Goal: Task Accomplishment & Management: Complete application form

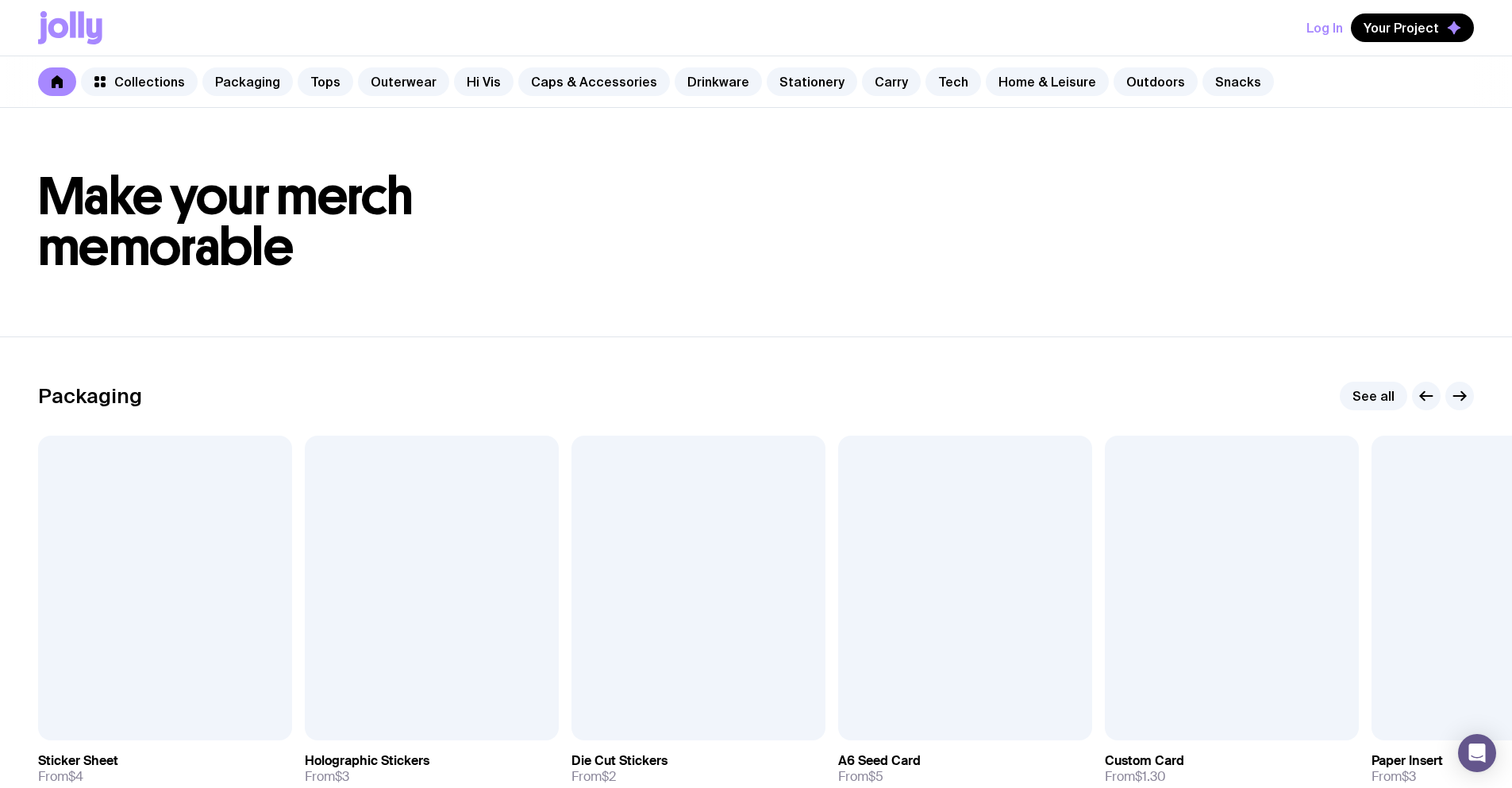
click at [1334, 28] on button "Log In" at bounding box center [1324, 27] width 37 height 28
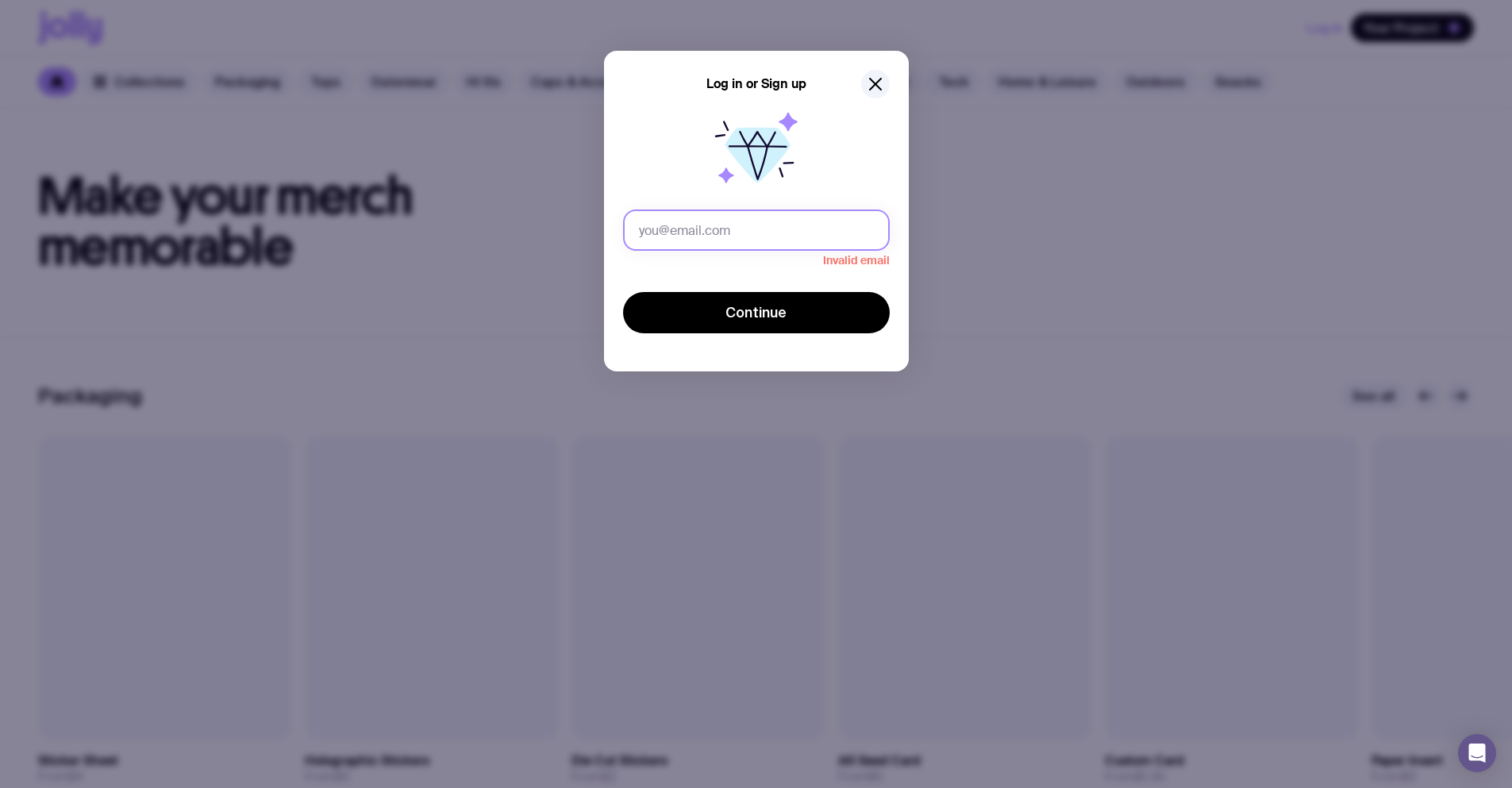
click at [751, 227] on input "text" at bounding box center [756, 230] width 267 height 41
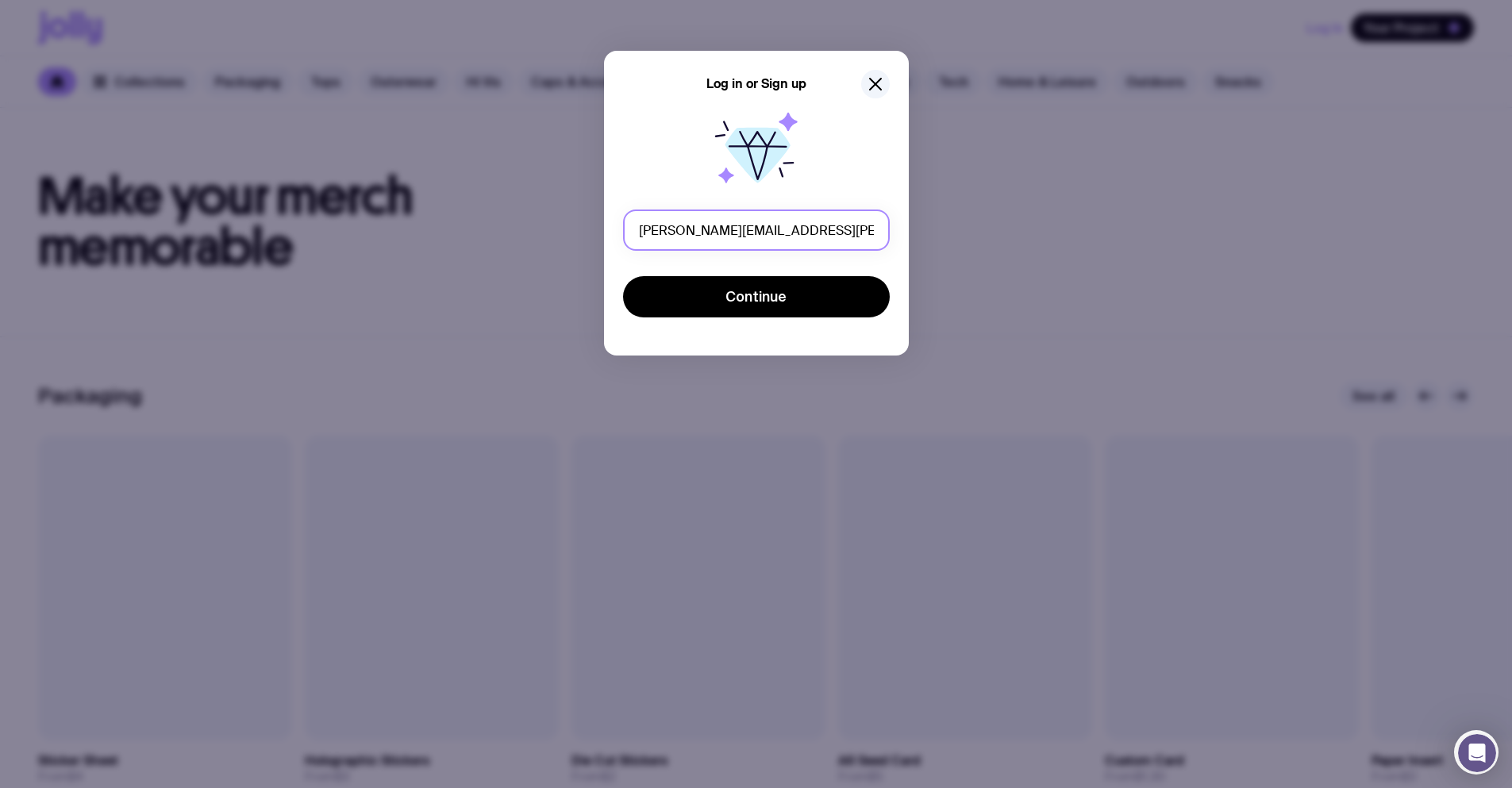
drag, startPoint x: 773, startPoint y: 230, endPoint x: 738, endPoint y: 231, distance: 35.0
click at [738, 231] on input "[PERSON_NAME][EMAIL_ADDRESS][PERSON_NAME][DOMAIN_NAME]" at bounding box center [756, 230] width 267 height 41
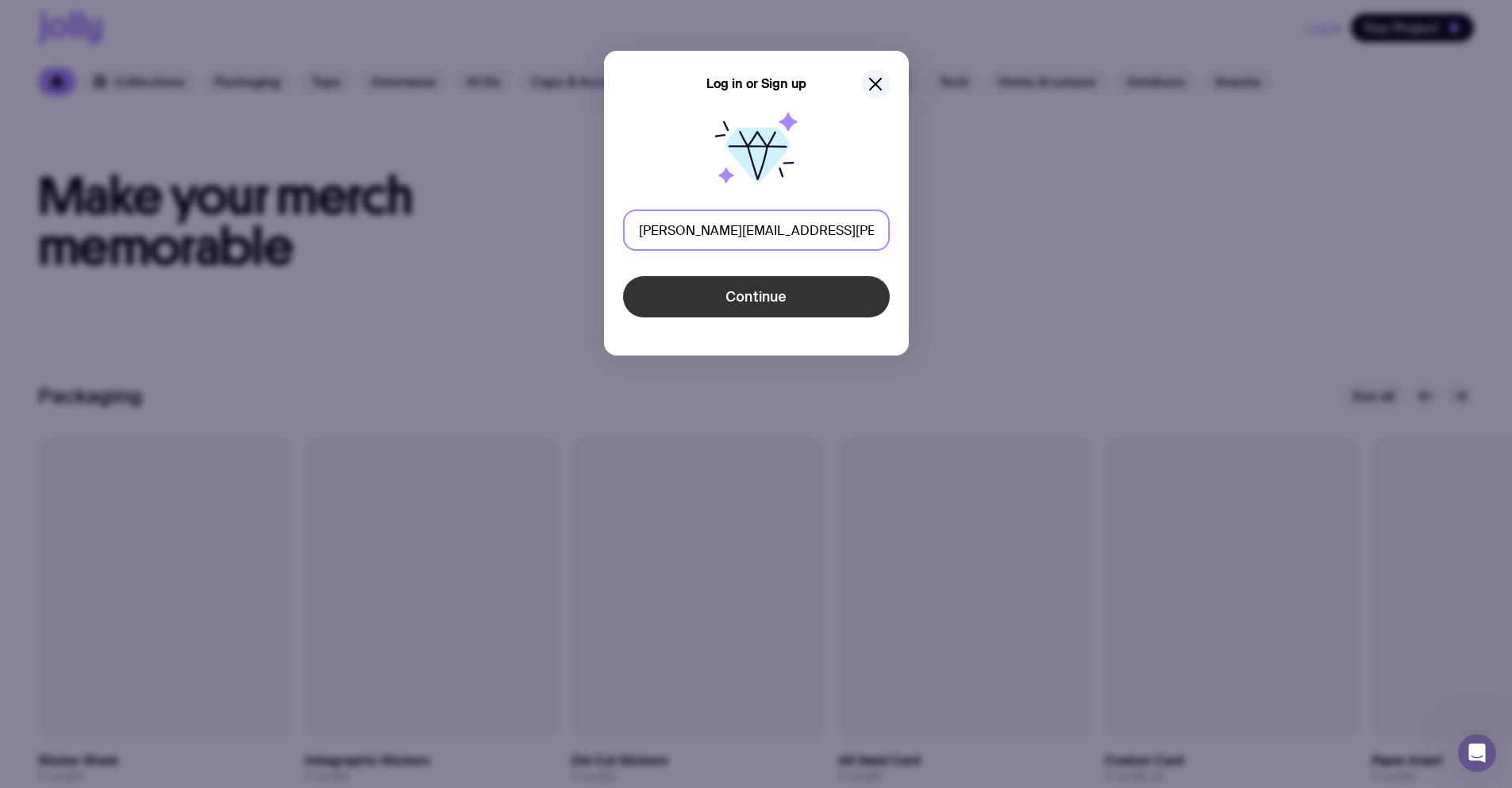
type input "[PERSON_NAME][EMAIL_ADDRESS][PERSON_NAME][DOMAIN_NAME]"
click at [776, 292] on span "Continue" at bounding box center [756, 297] width 61 height 19
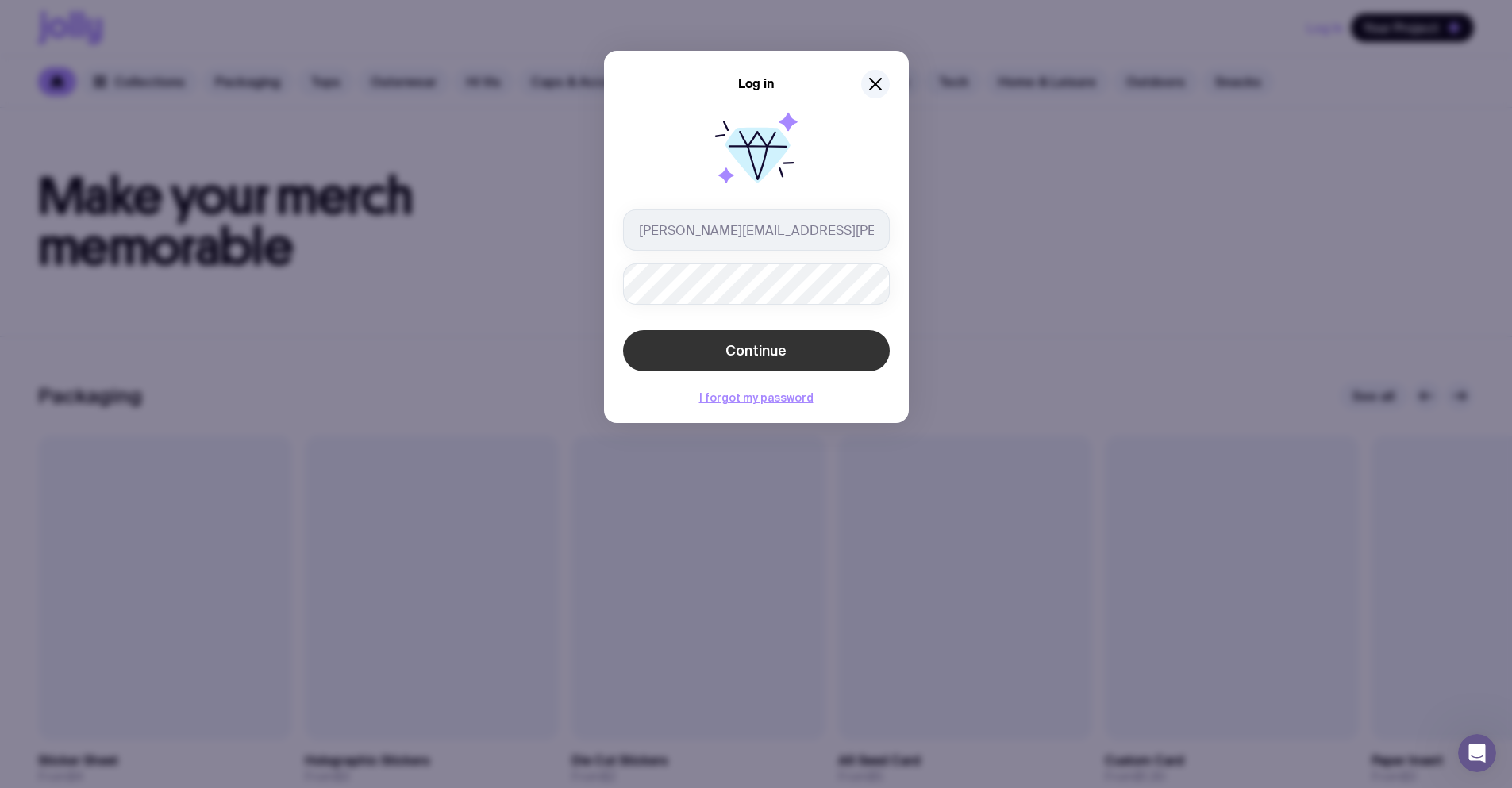
click at [743, 354] on span "Continue" at bounding box center [756, 350] width 61 height 19
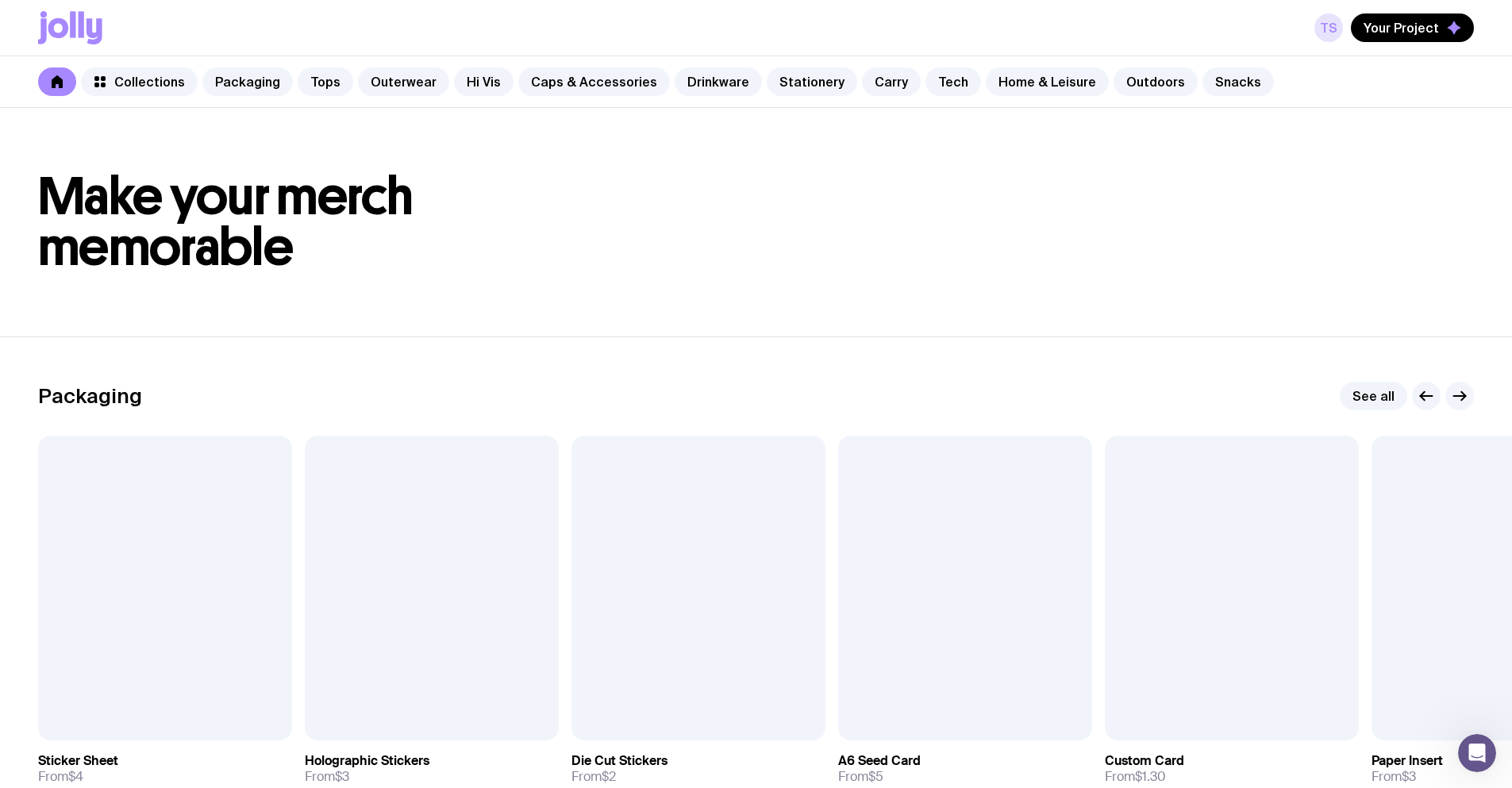
click at [1329, 38] on link "TS" at bounding box center [1329, 27] width 28 height 28
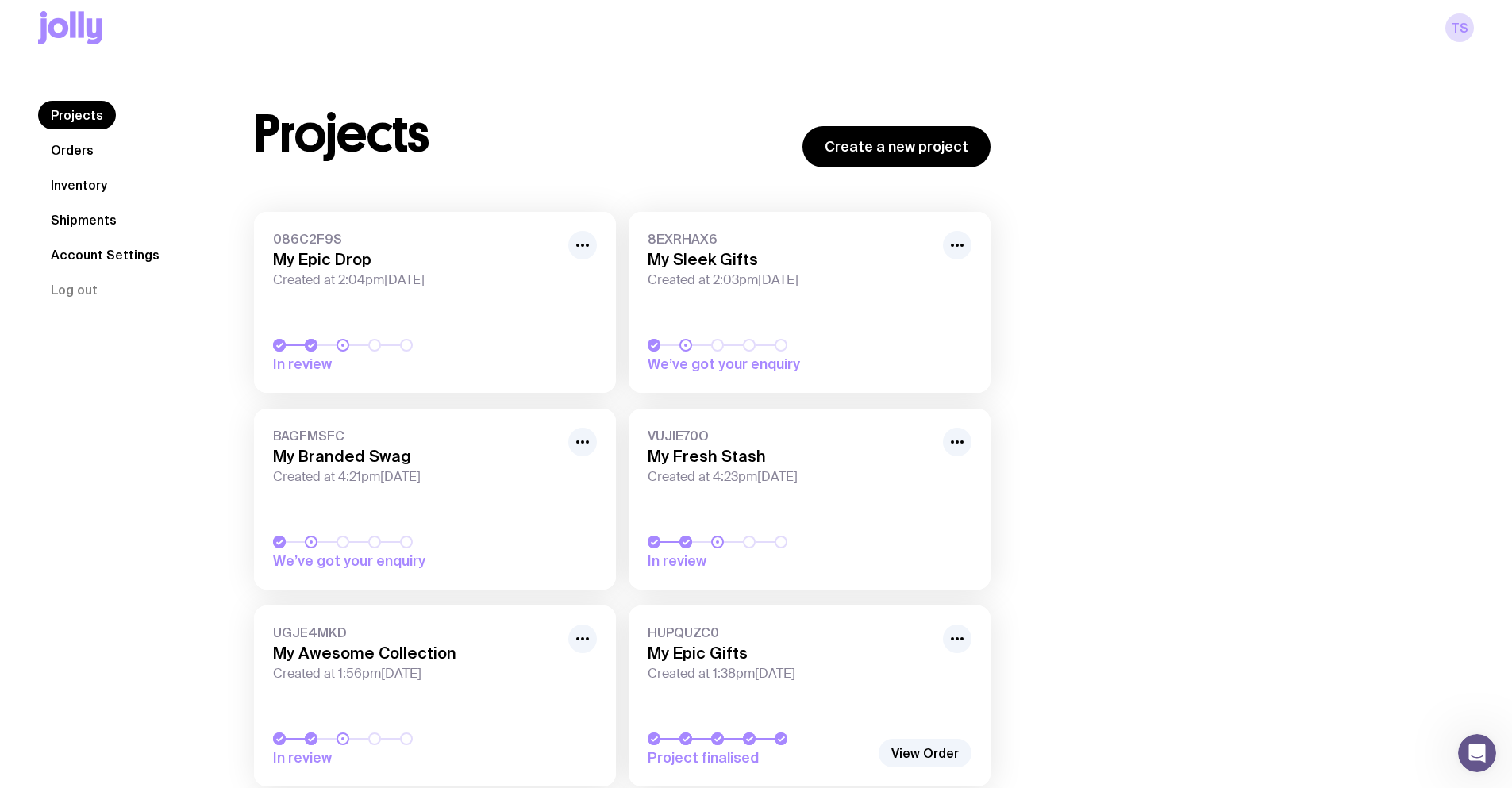
click at [77, 105] on link "Projects" at bounding box center [77, 115] width 78 height 28
click at [74, 24] on icon at bounding box center [72, 24] width 6 height 26
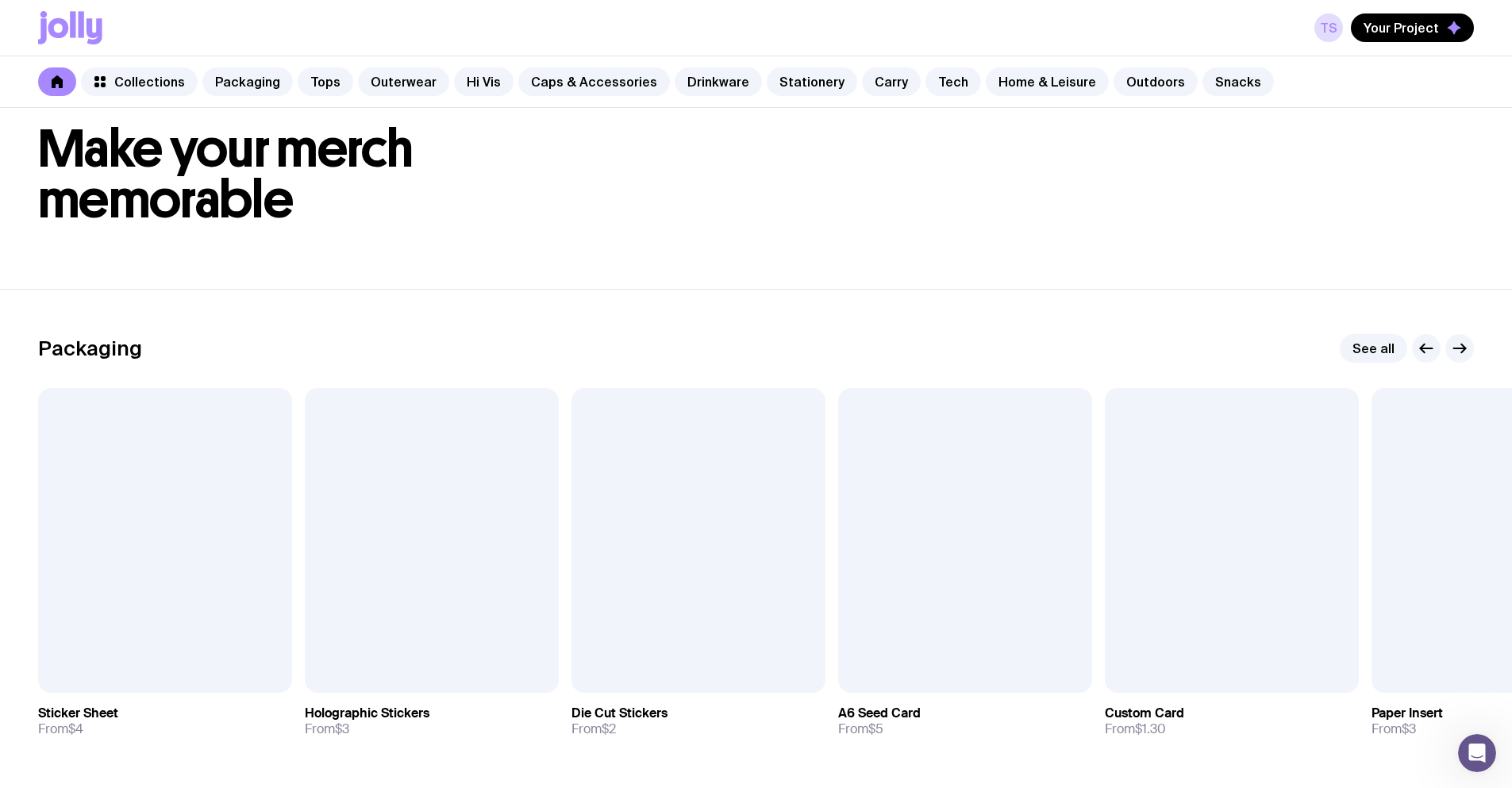
scroll to position [635, 0]
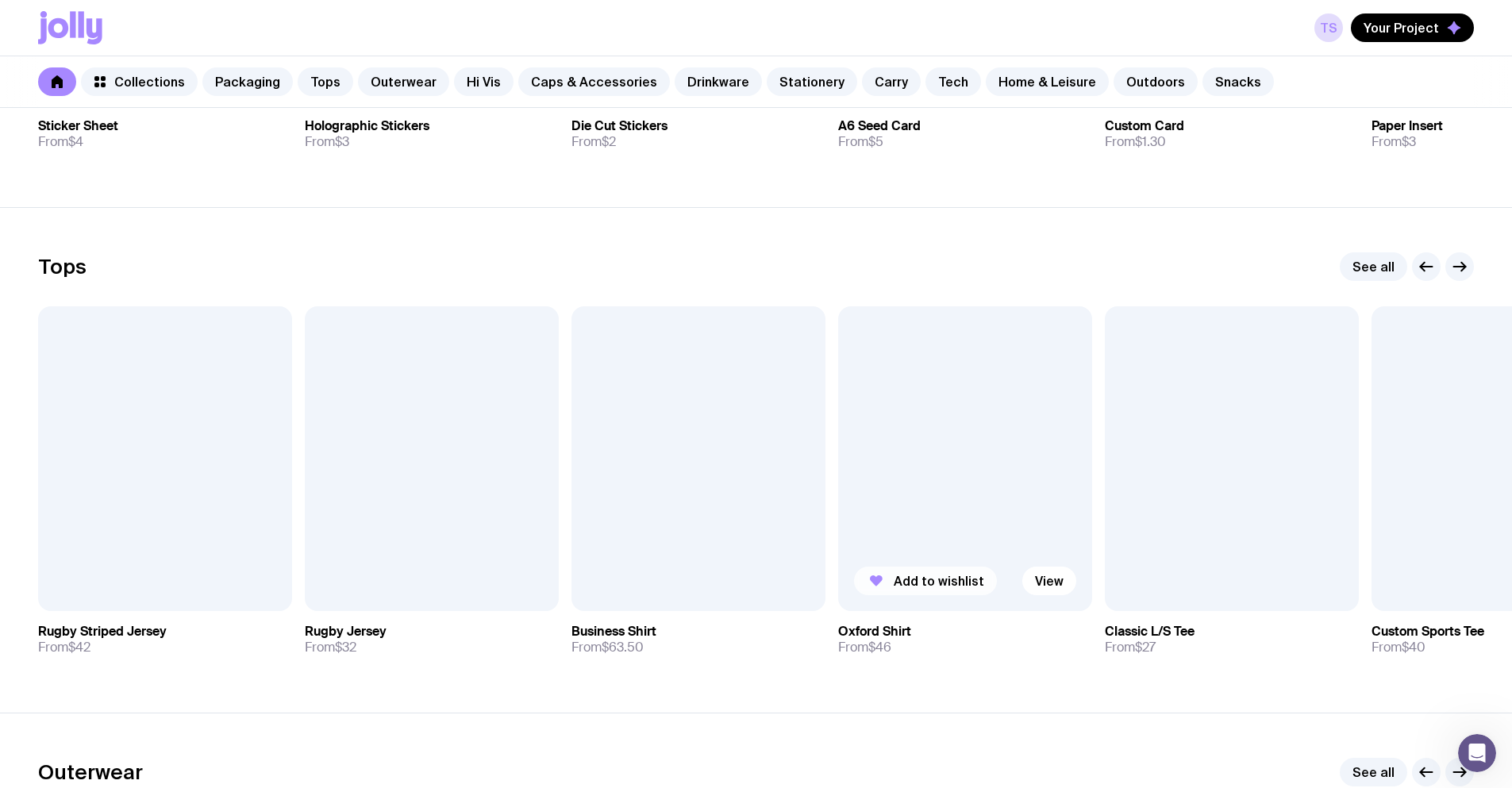
click at [930, 575] on span "Add to wishlist" at bounding box center [939, 580] width 90 height 16
click at [662, 570] on button "Add to wishlist" at bounding box center [659, 580] width 143 height 28
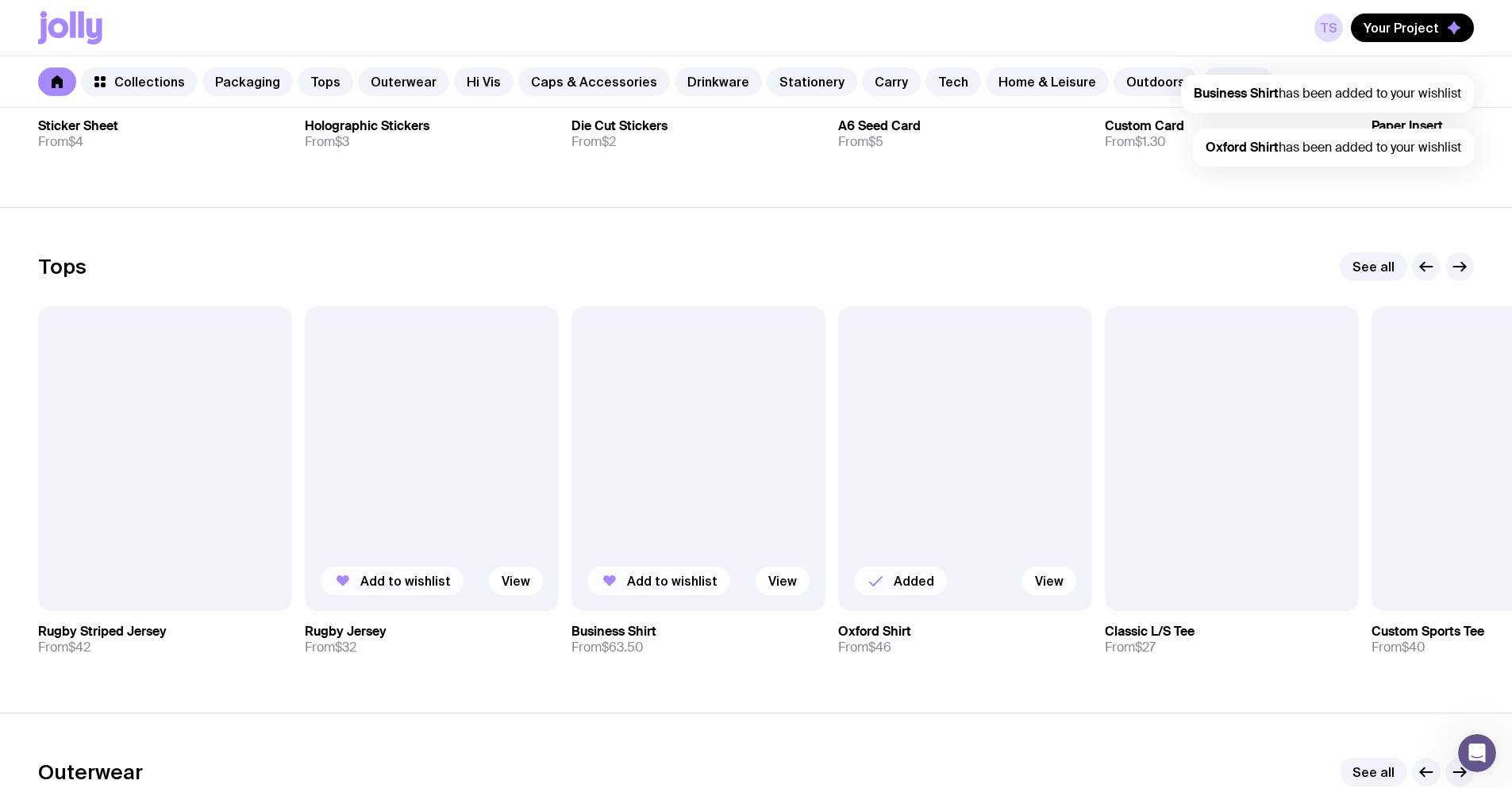
click at [370, 571] on button "Add to wishlist" at bounding box center [392, 580] width 143 height 28
click at [1224, 579] on span "Add to wishlist" at bounding box center [1206, 580] width 90 height 16
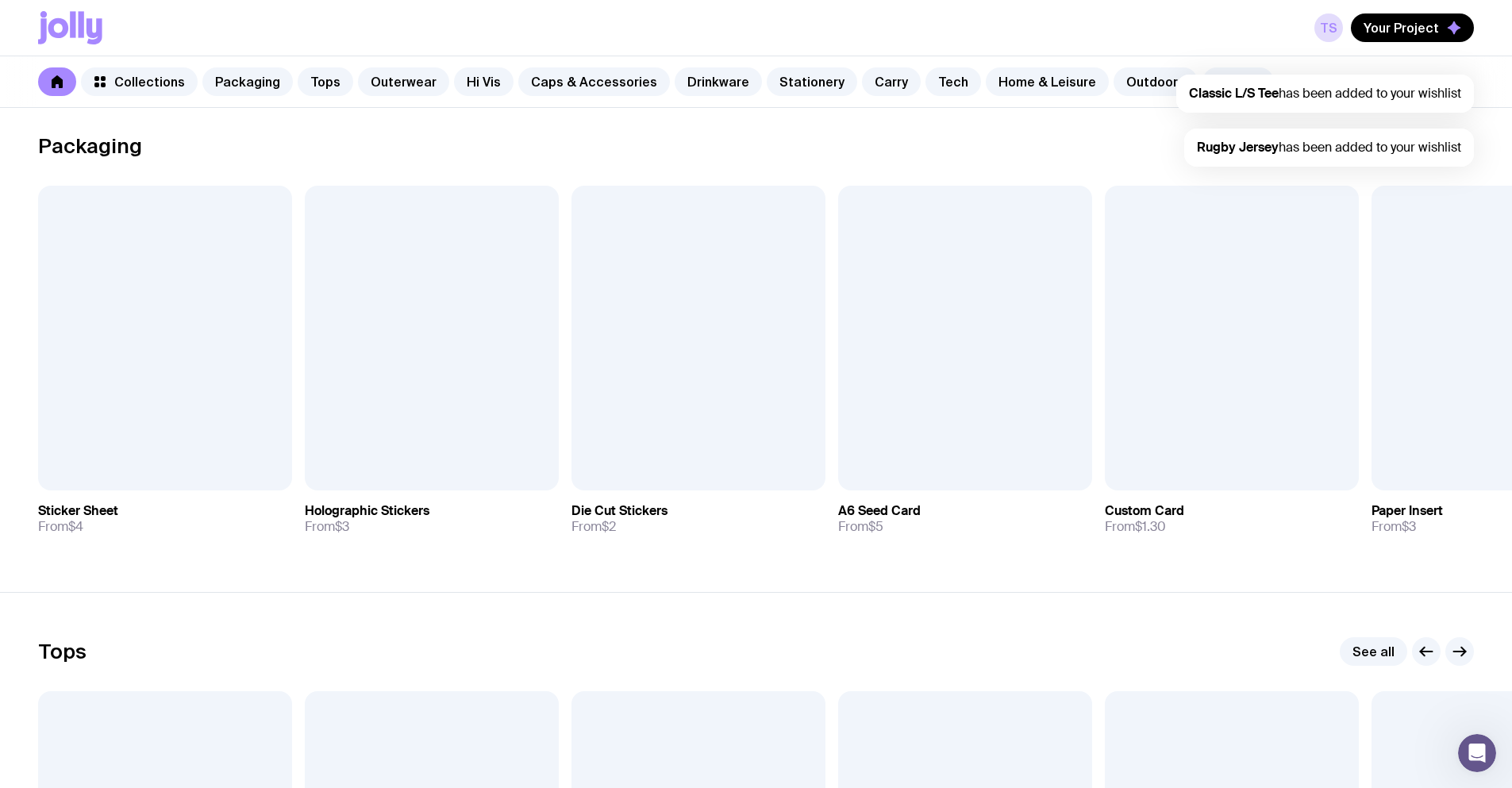
scroll to position [238, 0]
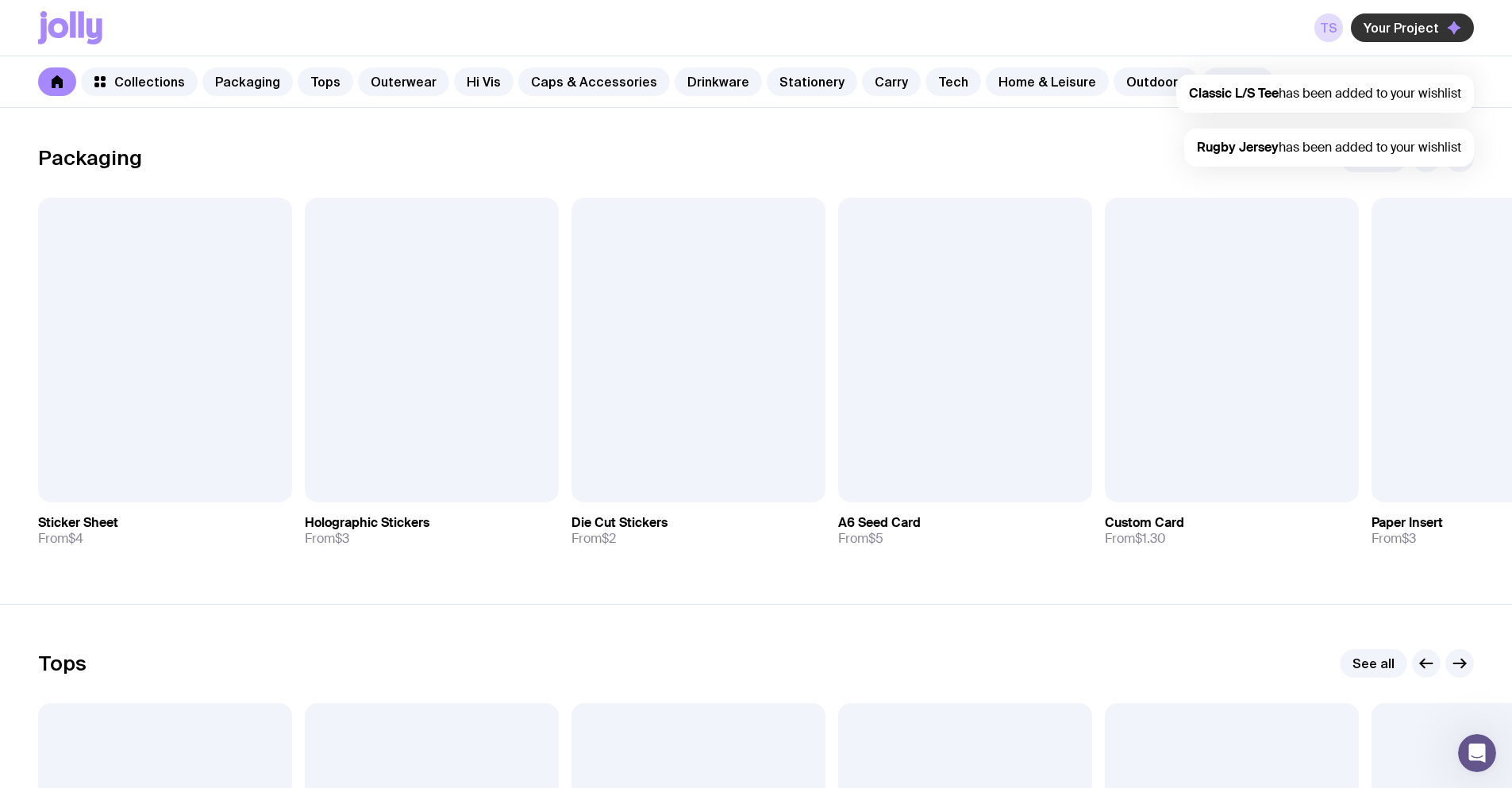
click at [1412, 35] on span "Your Project" at bounding box center [1401, 27] width 75 height 16
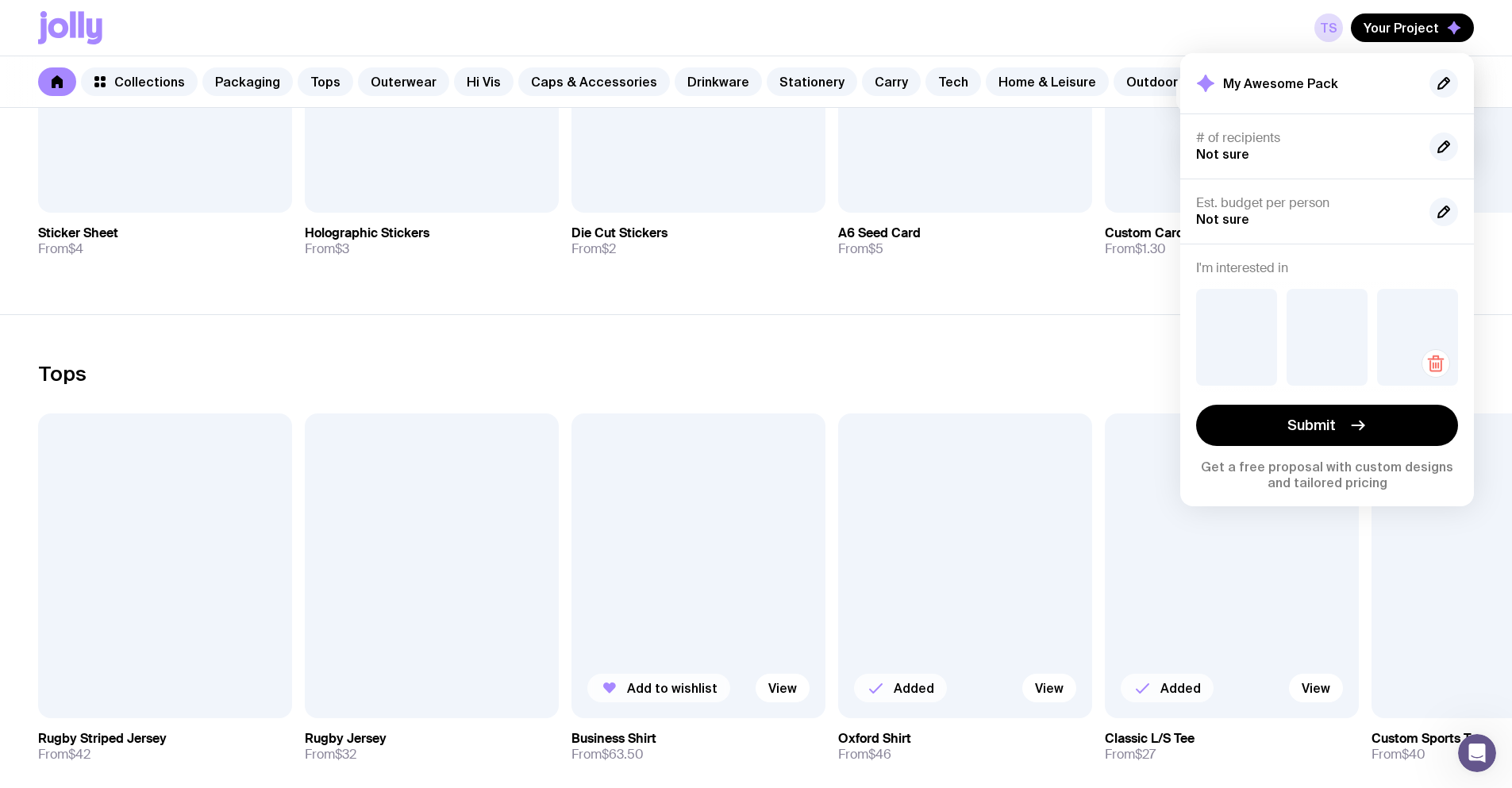
scroll to position [555, 0]
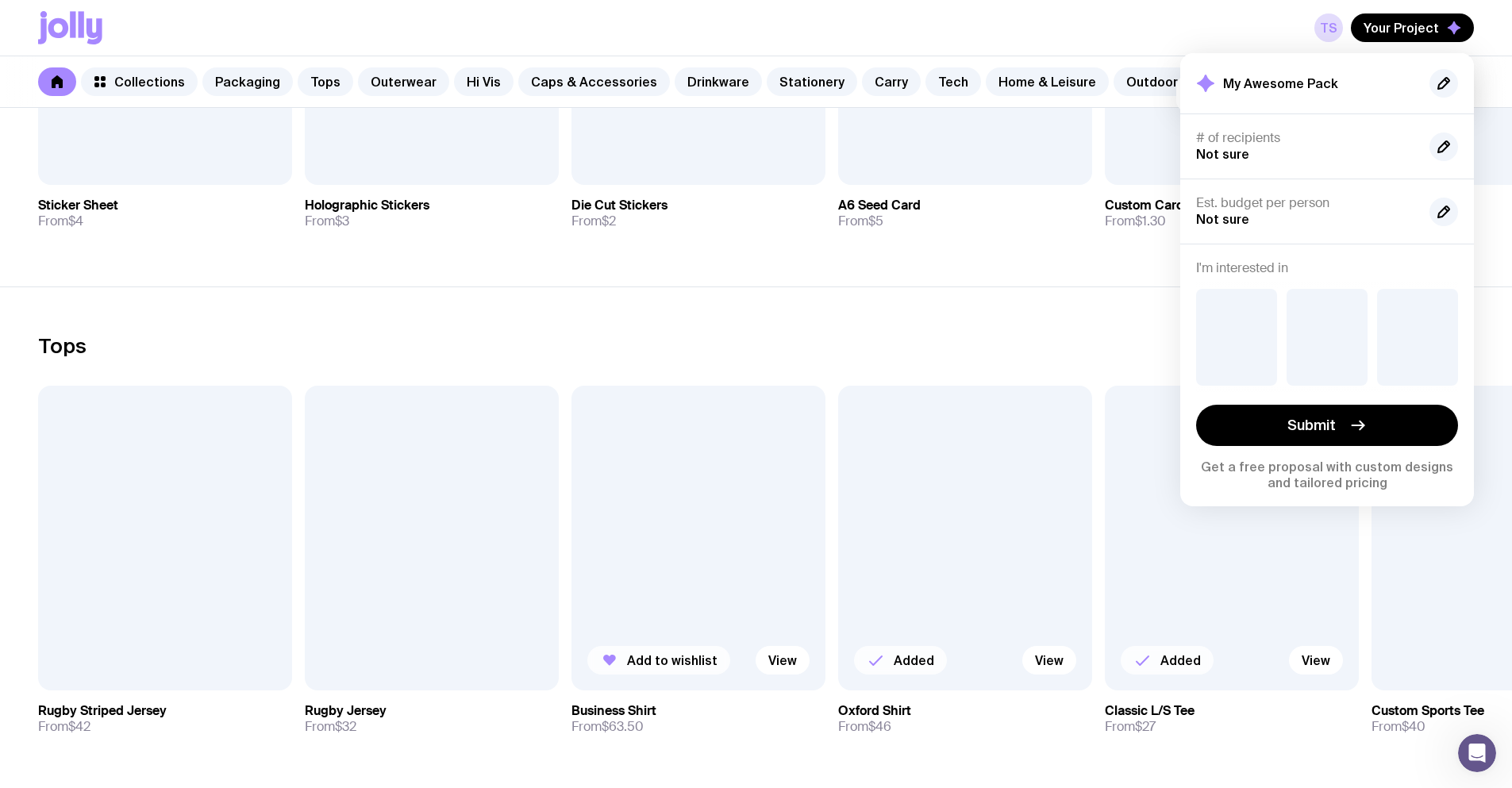
click at [1453, 388] on div at bounding box center [1327, 337] width 262 height 122
click at [1453, 385] on div at bounding box center [1327, 337] width 262 height 122
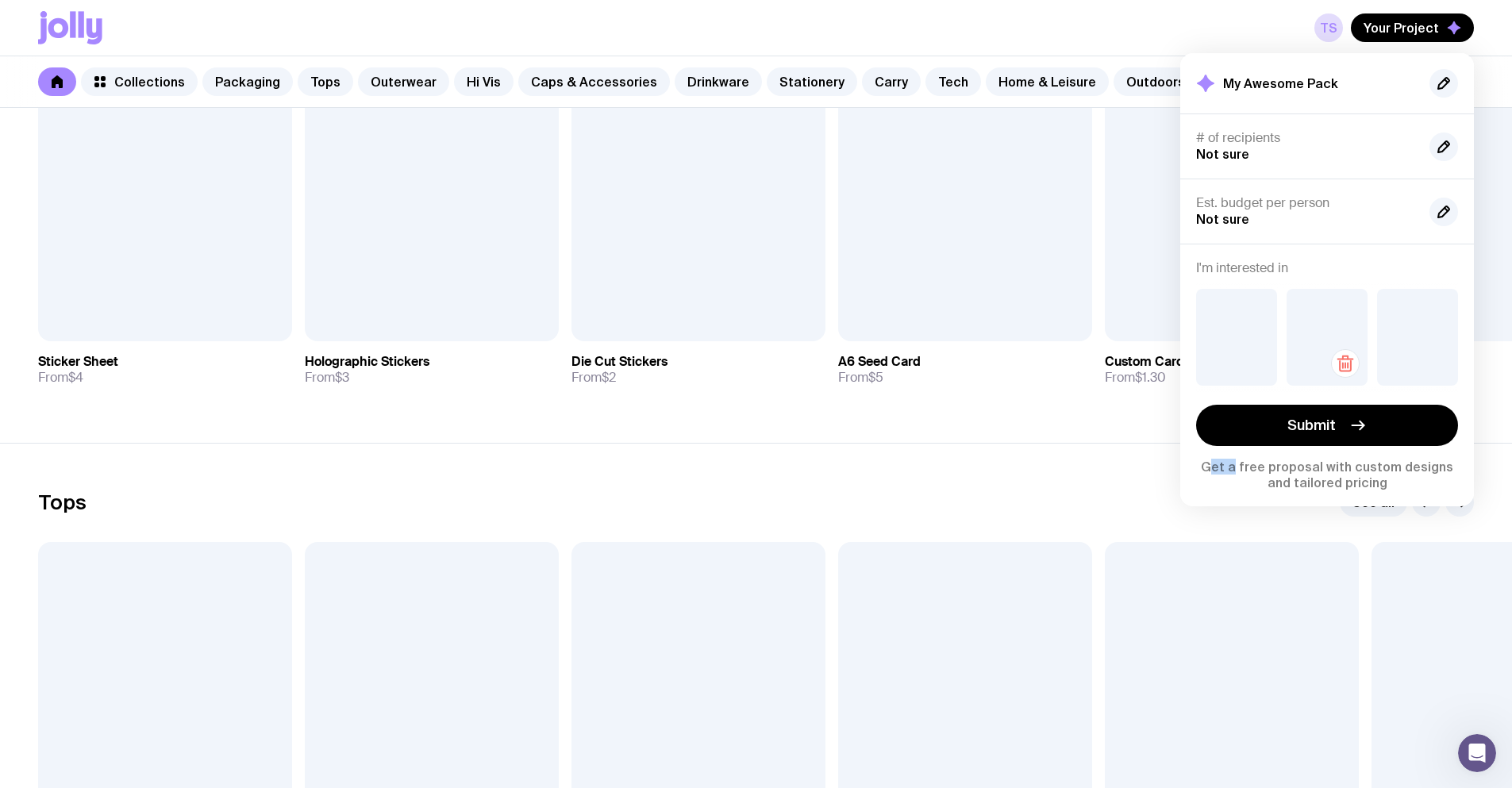
scroll to position [396, 0]
click at [1352, 270] on h4 "I'm interested in" at bounding box center [1327, 268] width 262 height 16
click at [1453, 385] on div at bounding box center [1327, 337] width 262 height 122
drag, startPoint x: 1453, startPoint y: 279, endPoint x: 1453, endPoint y: 304, distance: 25.0
click at [1453, 280] on div at bounding box center [1327, 337] width 262 height 122
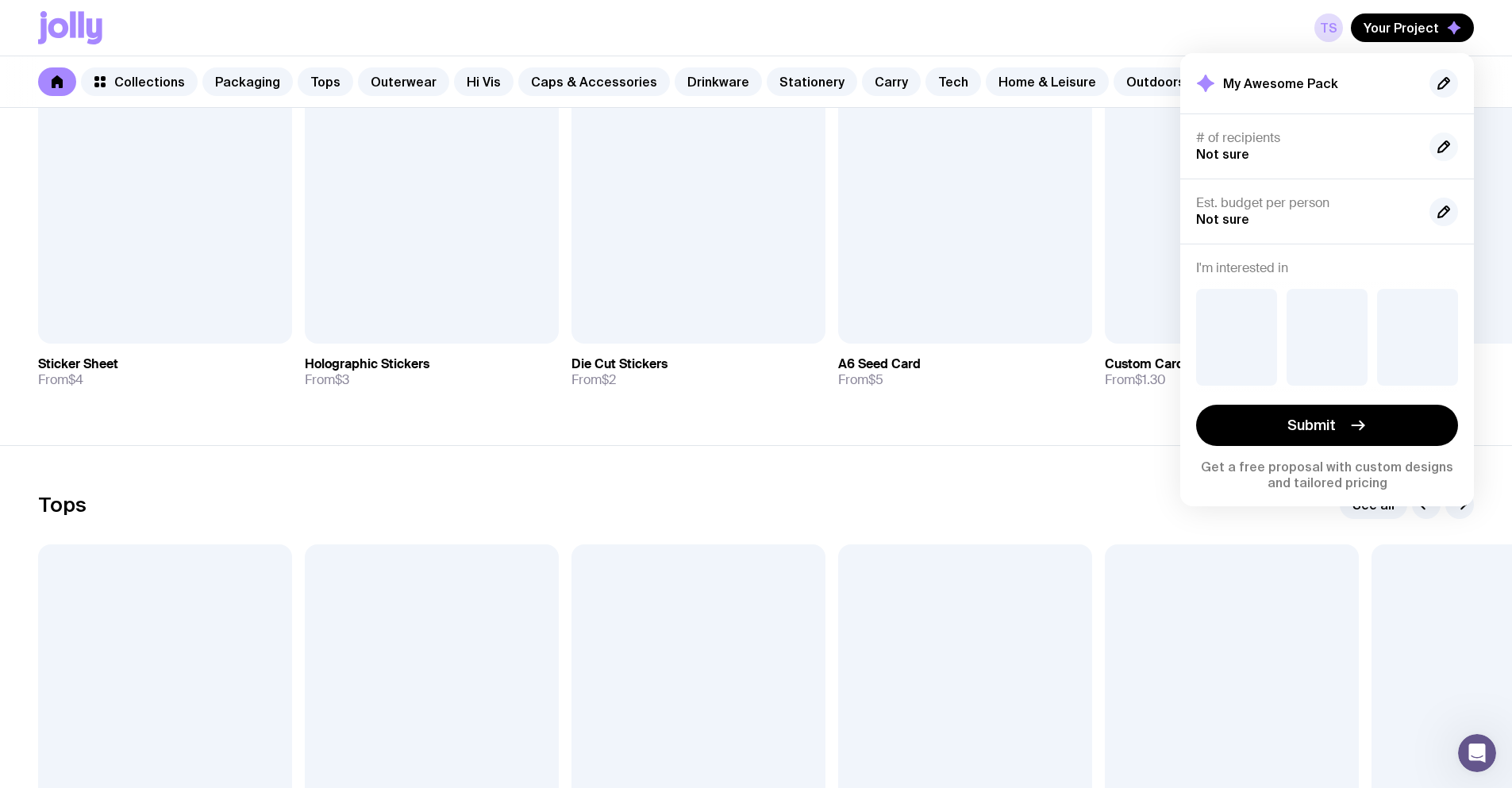
click at [1442, 138] on icon "button" at bounding box center [1443, 147] width 19 height 19
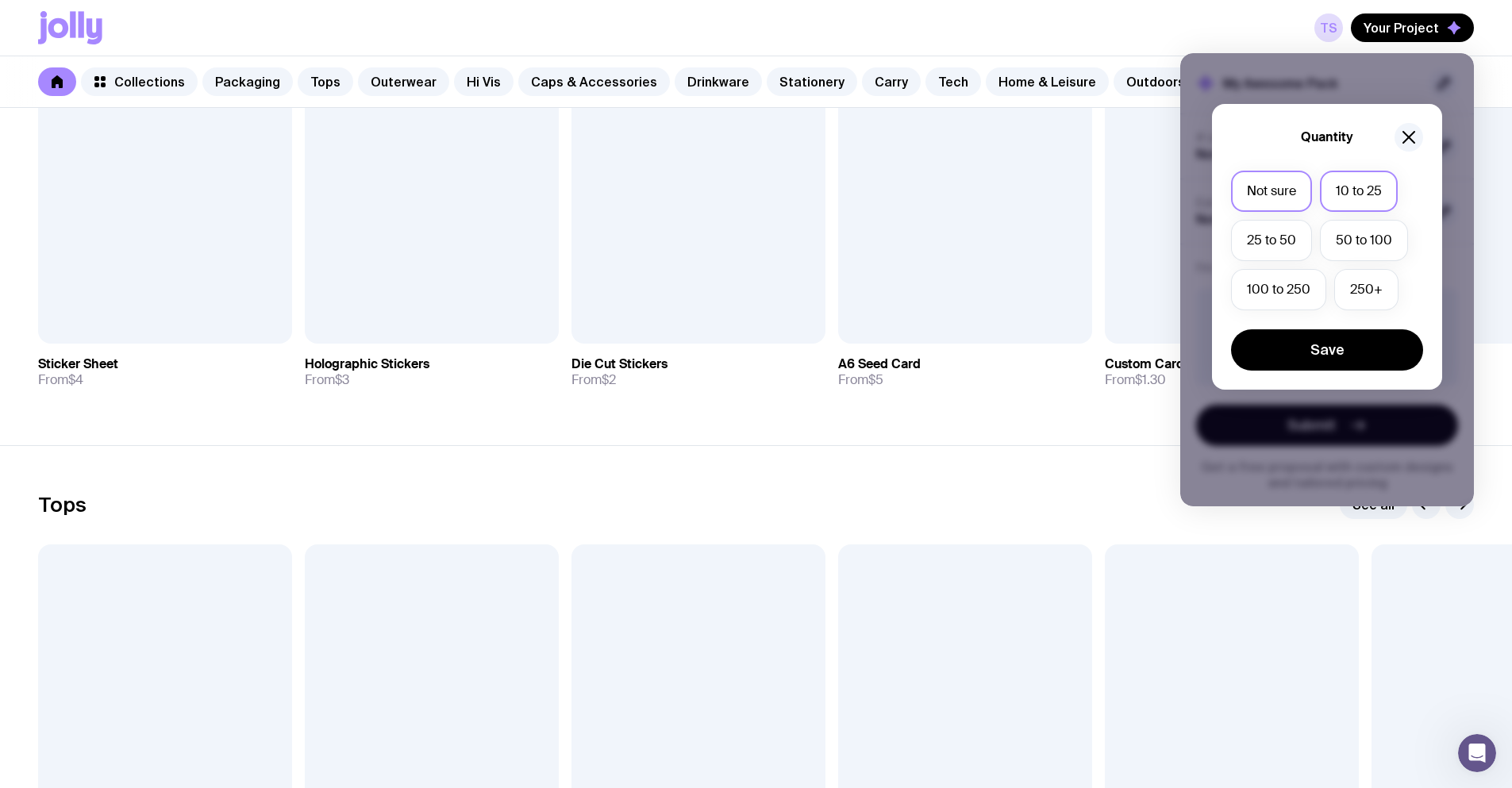
click at [1362, 190] on label "10 to 25" at bounding box center [1359, 192] width 78 height 41
click at [0, 0] on input "10 to 25" at bounding box center [0, 0] width 0 height 0
click at [1334, 345] on button "Save" at bounding box center [1327, 350] width 192 height 41
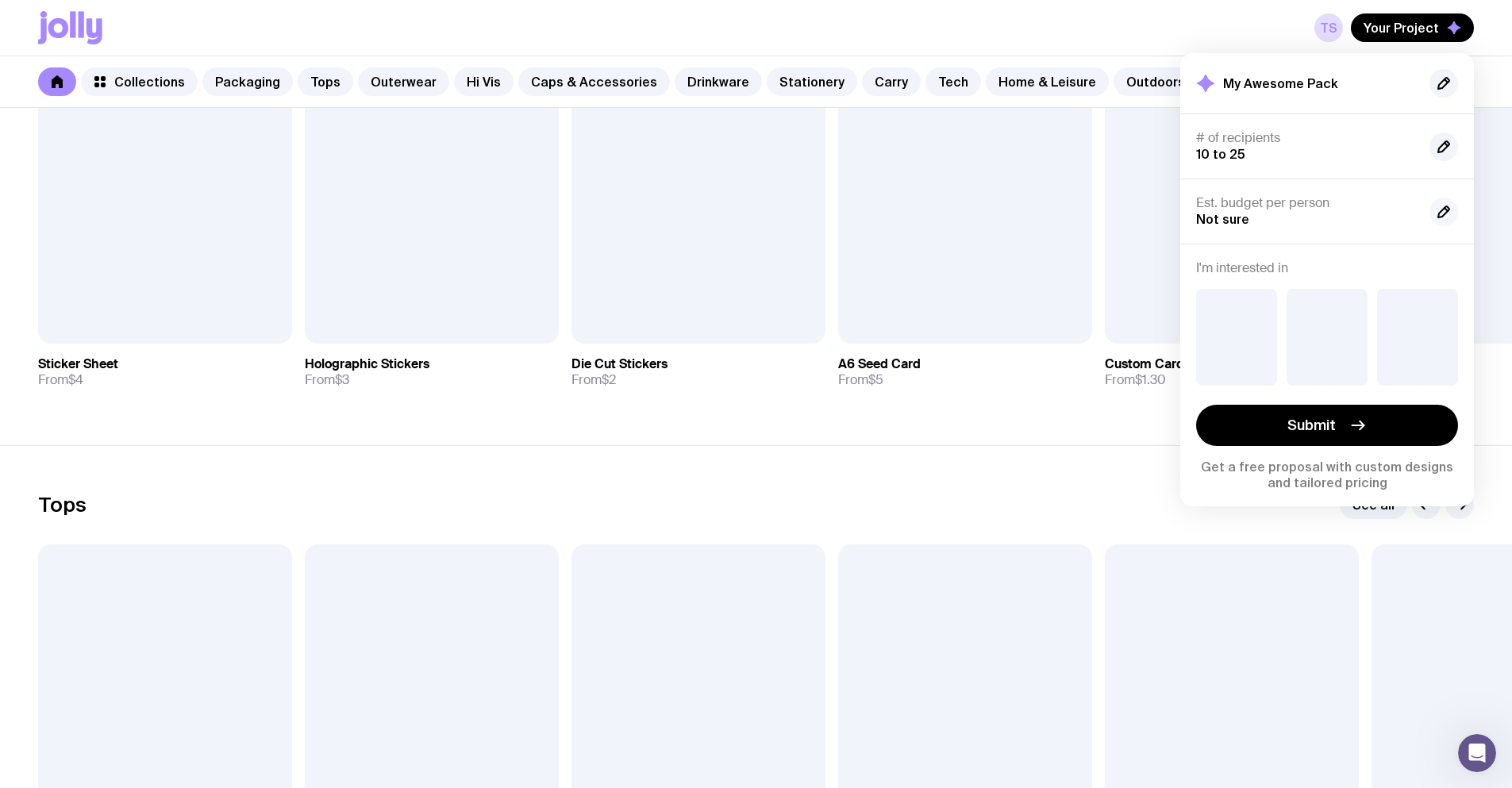
click at [1446, 207] on icon "button" at bounding box center [1443, 211] width 19 height 19
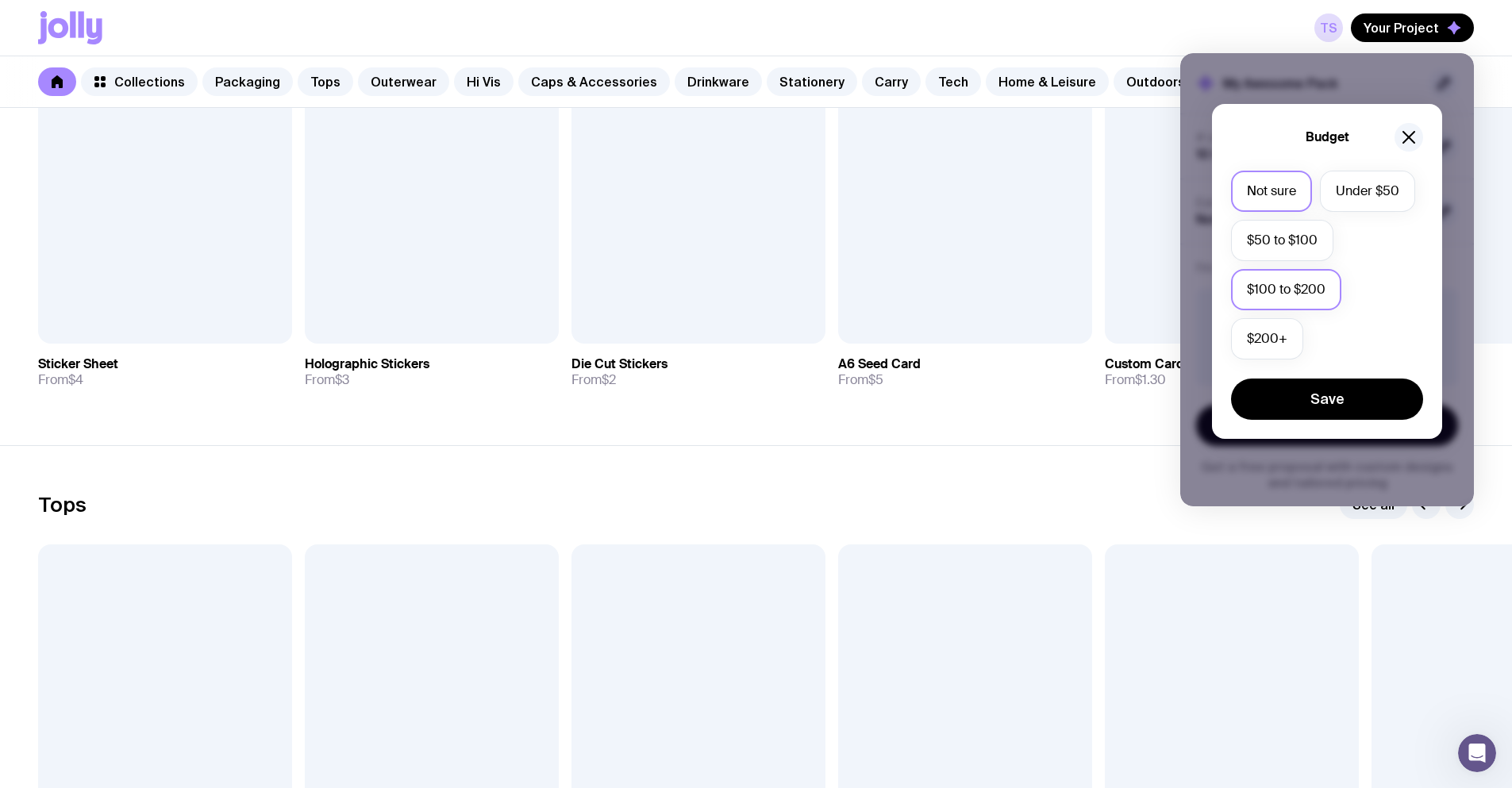
click at [1294, 284] on label "$100 to $200" at bounding box center [1286, 289] width 110 height 41
click at [0, 0] on input "$100 to $200" at bounding box center [0, 0] width 0 height 0
click at [1318, 400] on button "Save" at bounding box center [1327, 399] width 192 height 41
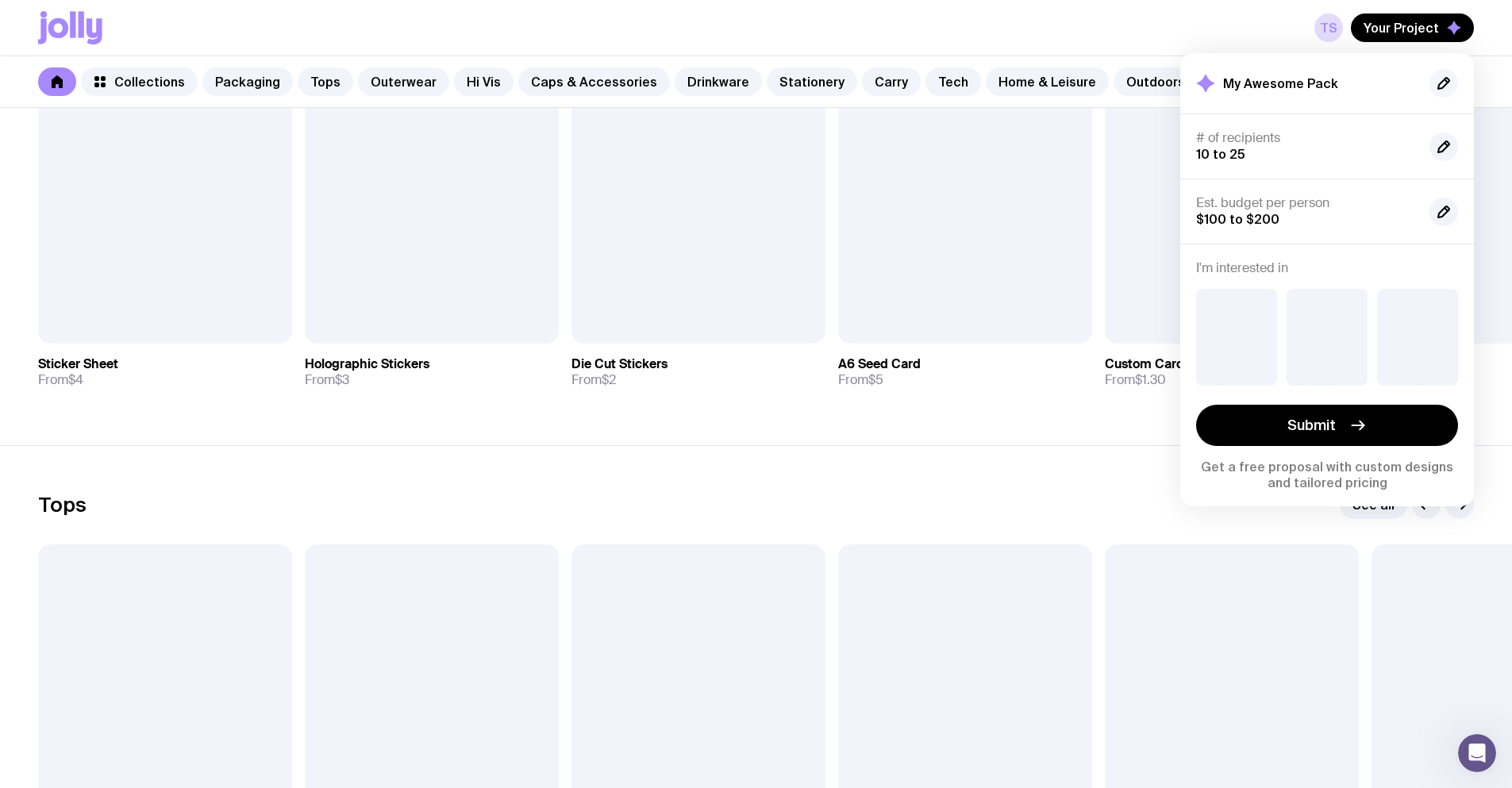
click at [1448, 83] on icon "button" at bounding box center [1445, 80] width 3 height 3
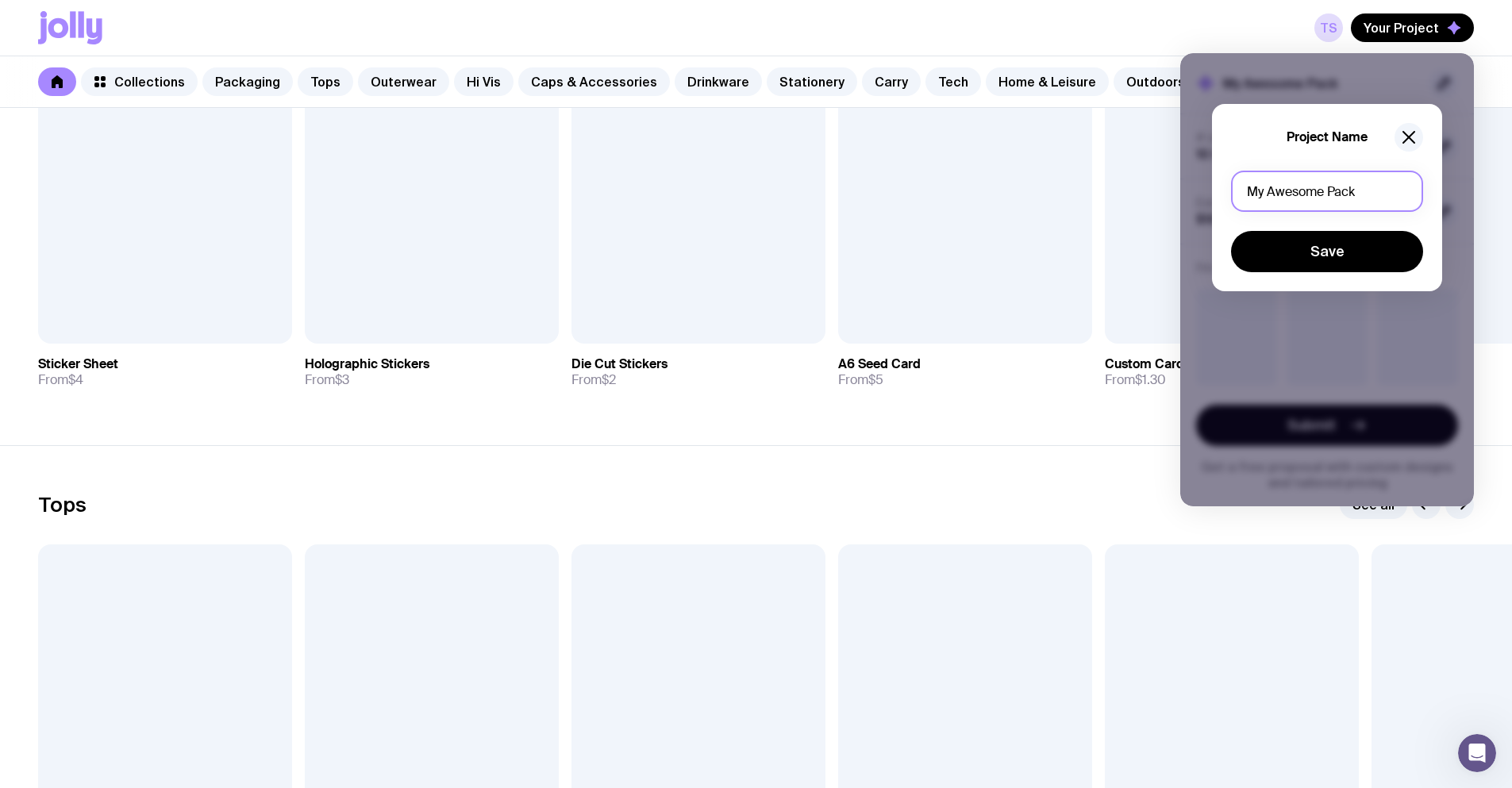
click at [1363, 198] on input "My Awesome Pack" at bounding box center [1327, 192] width 192 height 41
drag, startPoint x: 1325, startPoint y: 191, endPoint x: 1161, endPoint y: 195, distance: 164.0
type input "Universal box"
click at [1314, 242] on button "Save" at bounding box center [1327, 252] width 192 height 41
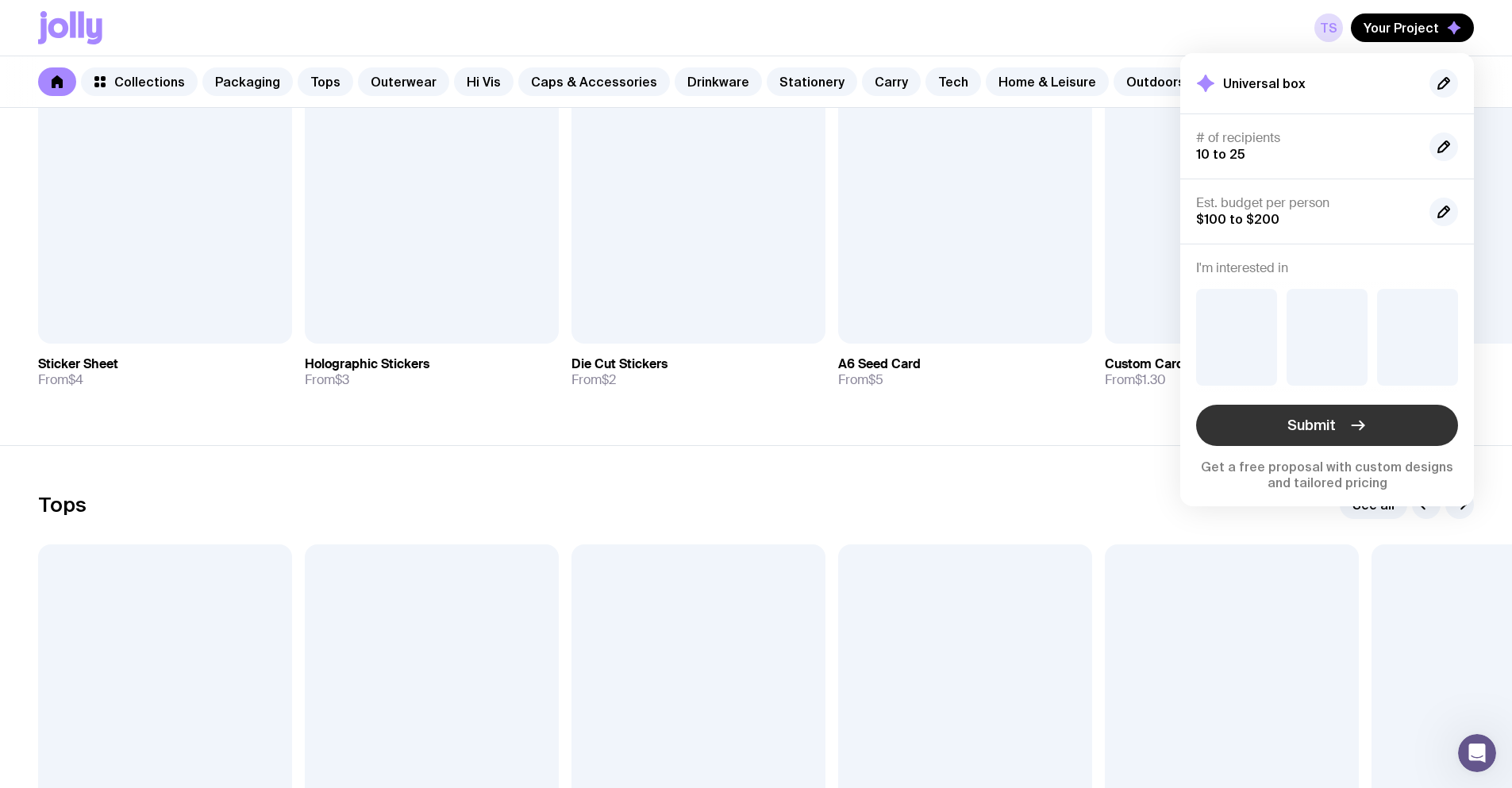
click at [1346, 425] on button "Submit" at bounding box center [1327, 425] width 262 height 41
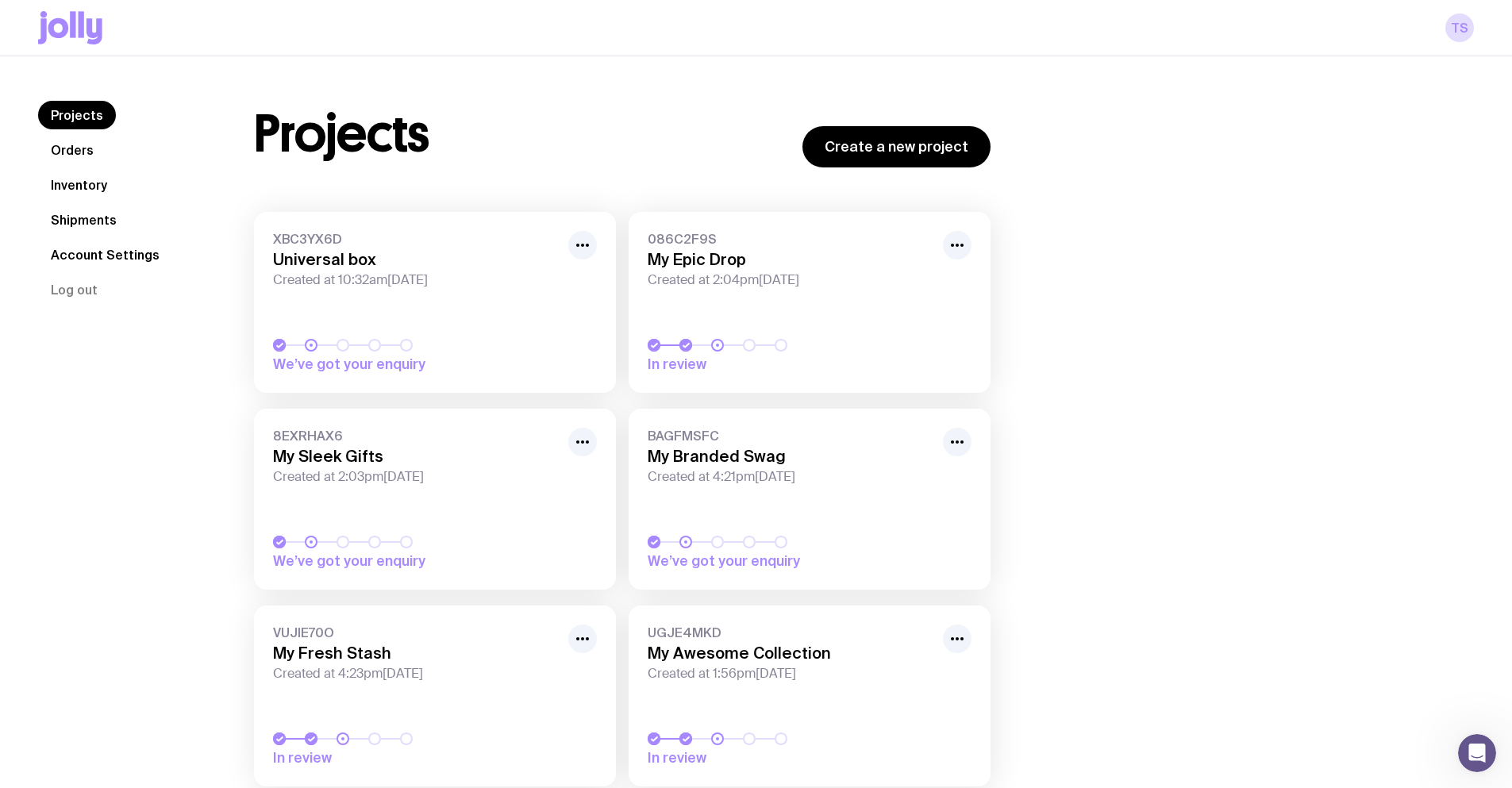
click at [351, 242] on span "XBC3YX6D" at bounding box center [416, 239] width 286 height 16
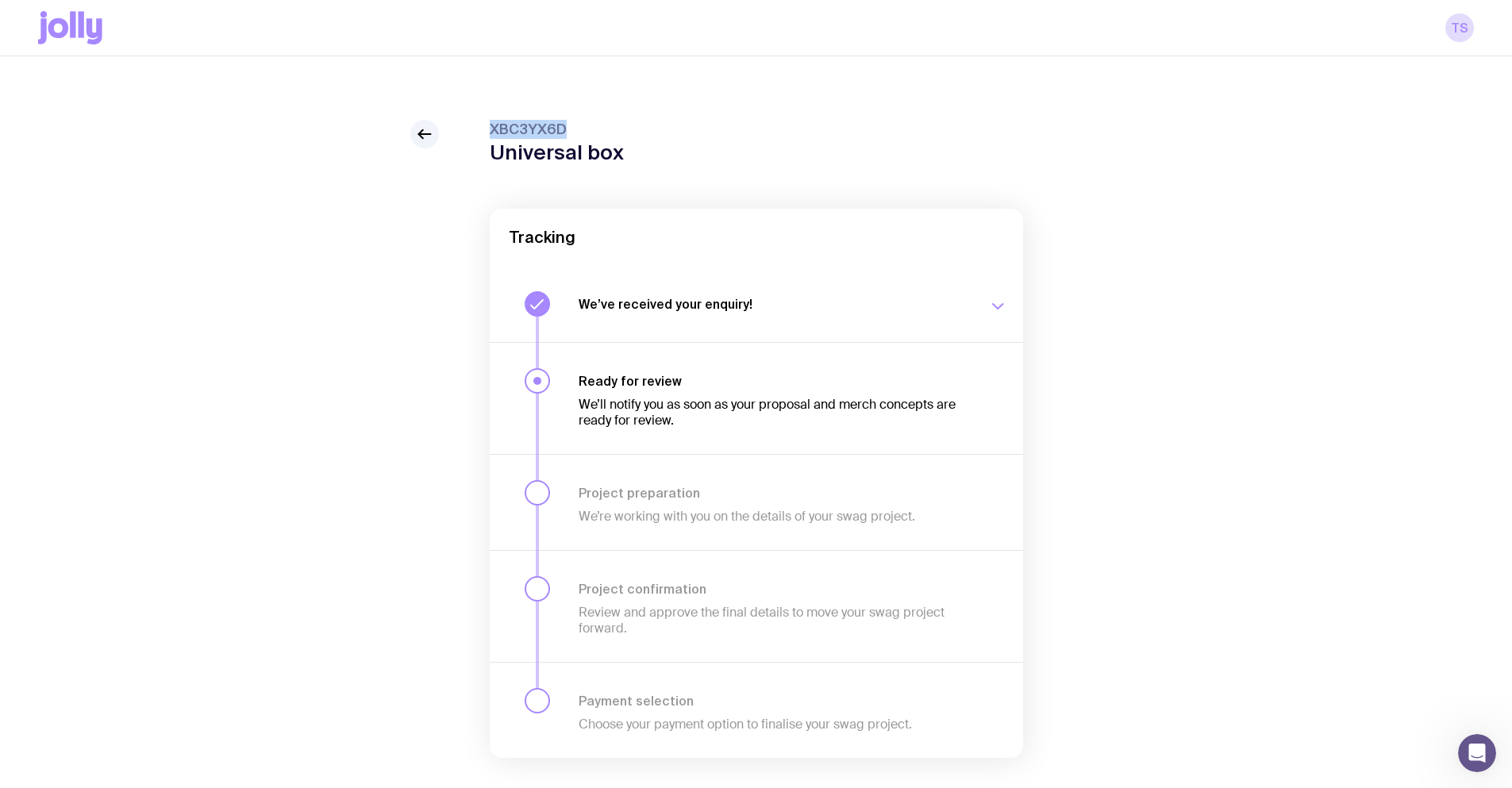
drag, startPoint x: 578, startPoint y: 131, endPoint x: 488, endPoint y: 132, distance: 90.0
click at [488, 132] on div "XBC3YX6D Universal box Tracking We’ve received your enquiry! Our team is on it …" at bounding box center [756, 471] width 1436 height 702
copy span "XBC3YX6D"
